Goal: Task Accomplishment & Management: Use online tool/utility

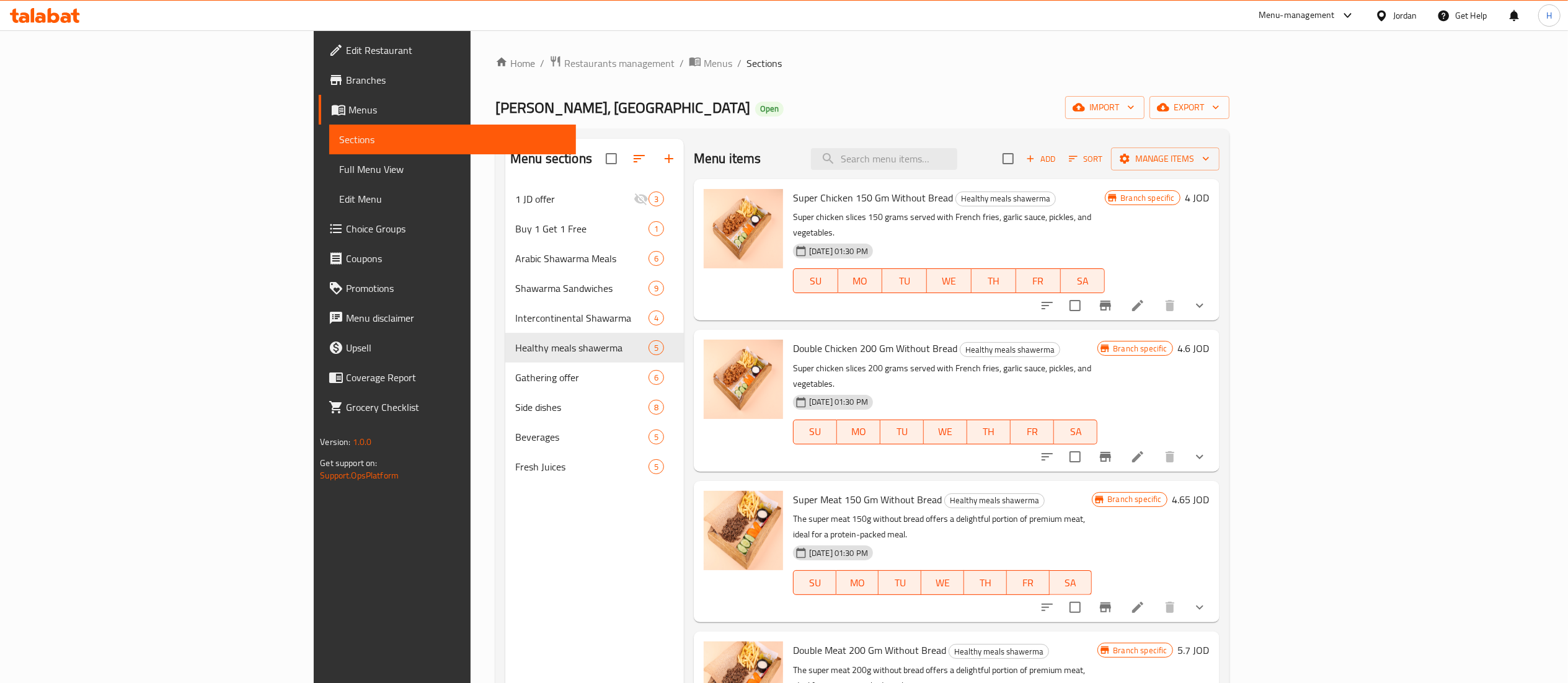
drag, startPoint x: 0, startPoint y: 0, endPoint x: 36, endPoint y: 14, distance: 38.6
click at [36, 14] on icon at bounding box center [45, 16] width 70 height 15
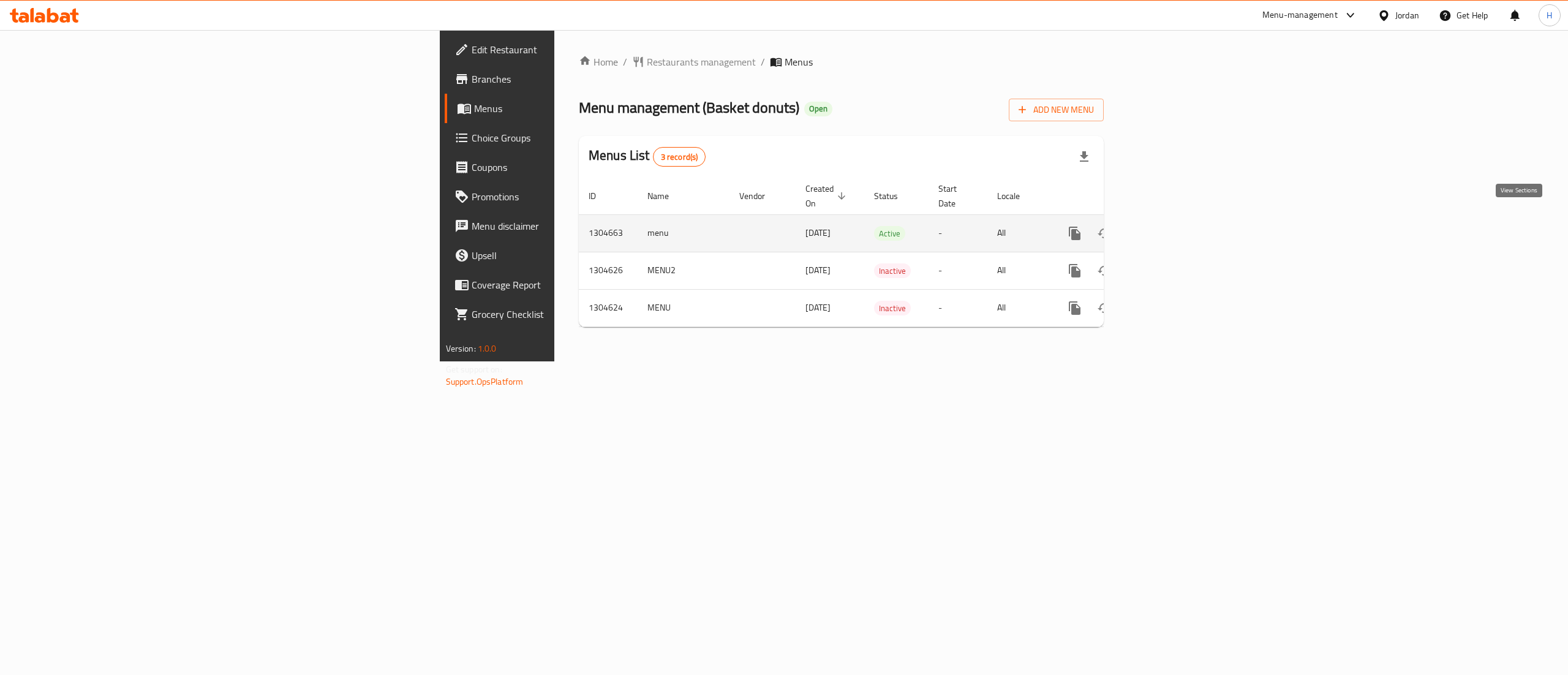
click at [1168, 228] on icon "enhanced table" at bounding box center [1163, 233] width 11 height 11
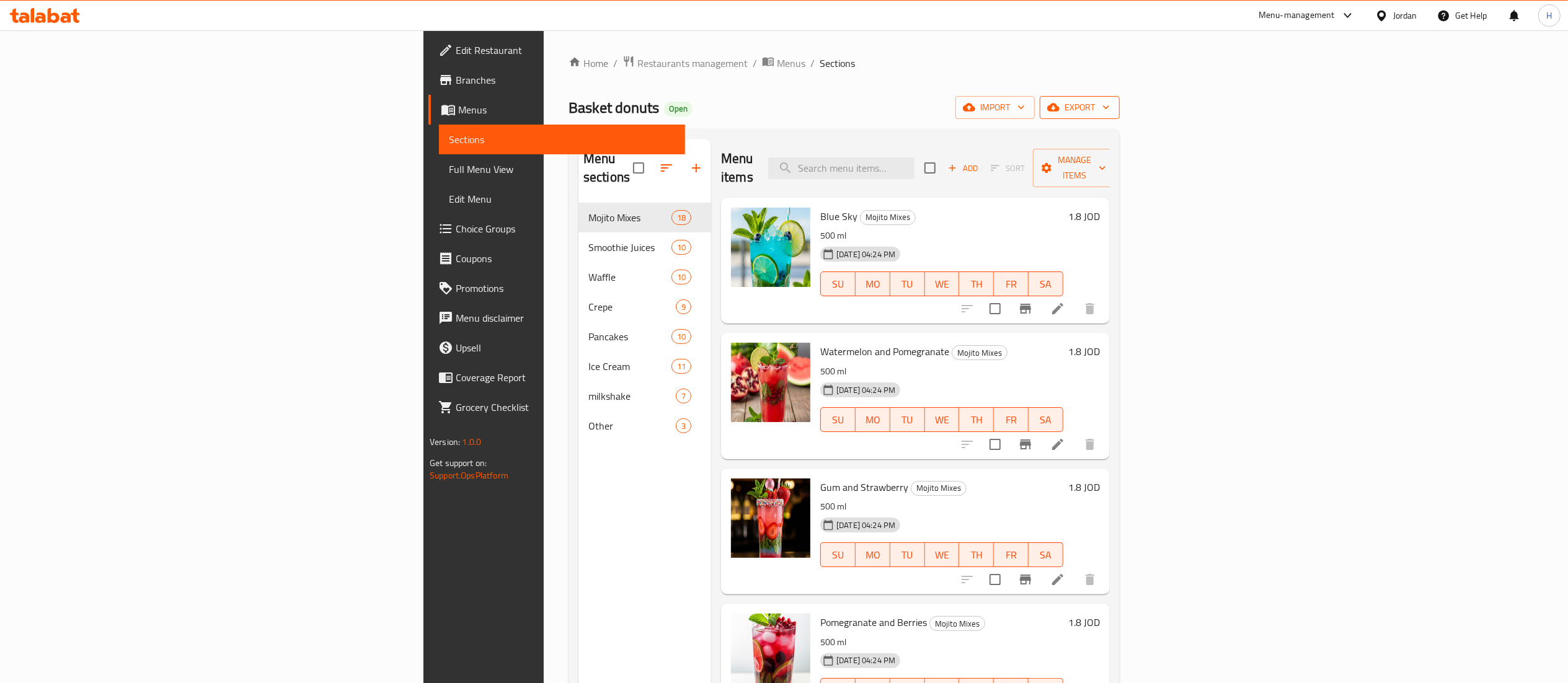
click at [1110, 115] on span "export" at bounding box center [1080, 107] width 60 height 16
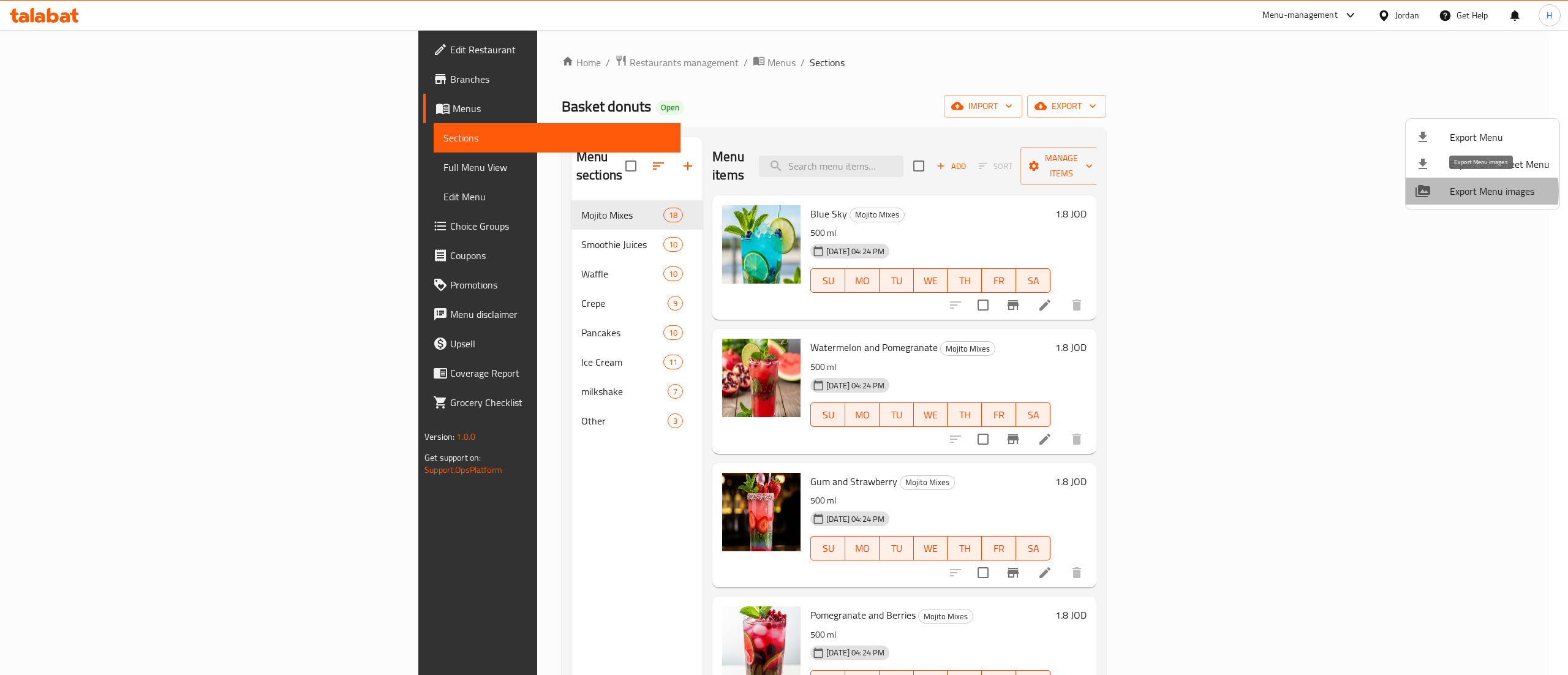
click at [1461, 191] on span "Export Menu images" at bounding box center [1499, 191] width 100 height 15
